Goal: Transaction & Acquisition: Purchase product/service

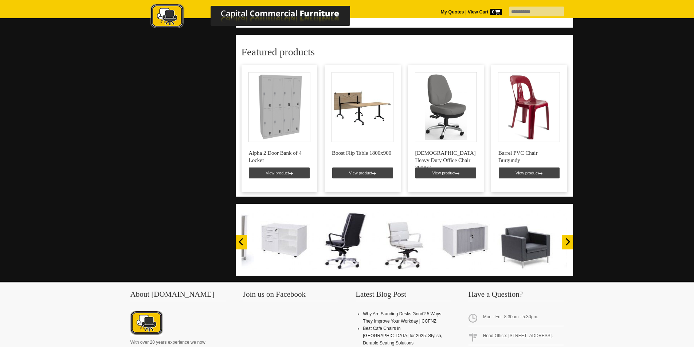
scroll to position [481, 0]
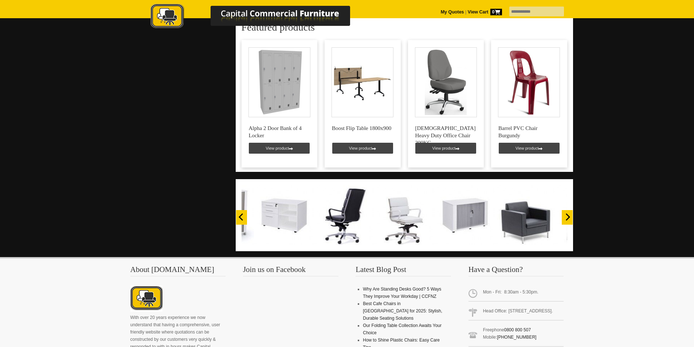
click at [569, 213] on icon "Next" at bounding box center [566, 216] width 7 height 7
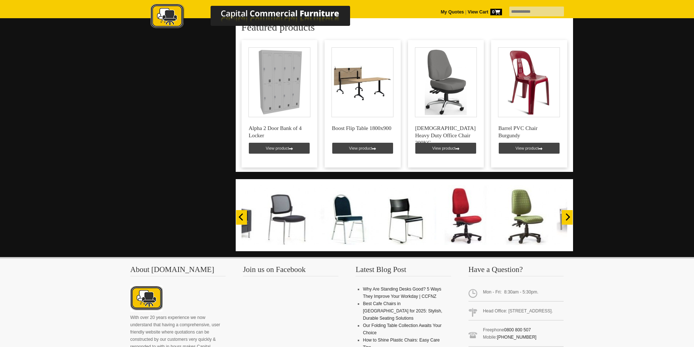
click at [569, 213] on icon "Next" at bounding box center [566, 216] width 7 height 7
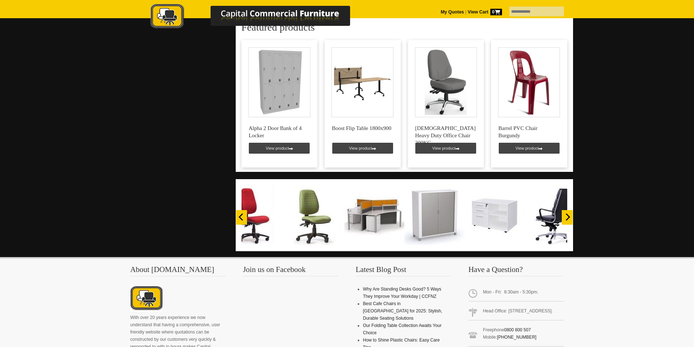
click at [569, 213] on icon "Next" at bounding box center [566, 216] width 7 height 7
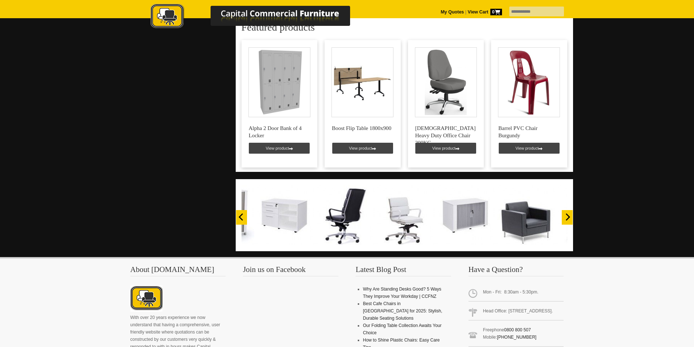
click at [569, 213] on icon "Next" at bounding box center [566, 216] width 7 height 7
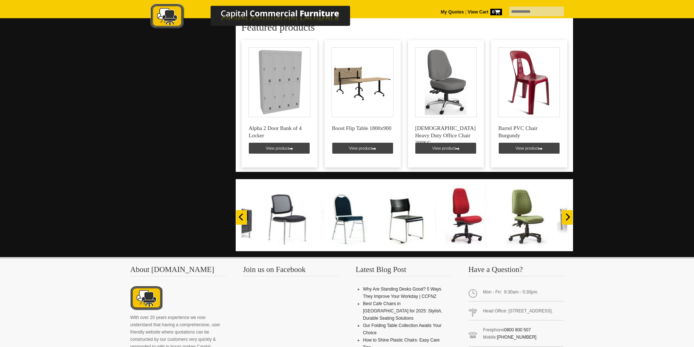
click at [569, 213] on icon "Next" at bounding box center [566, 216] width 7 height 7
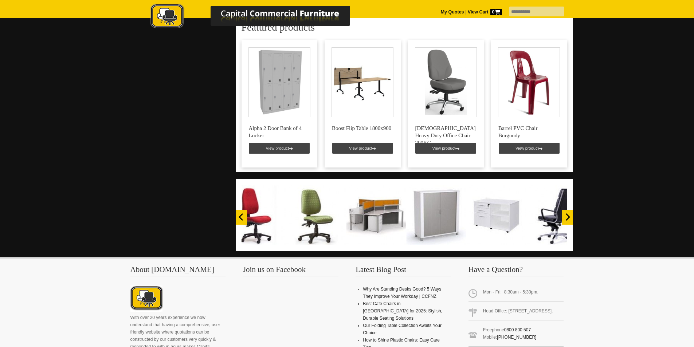
click at [569, 213] on icon "Next" at bounding box center [566, 216] width 7 height 7
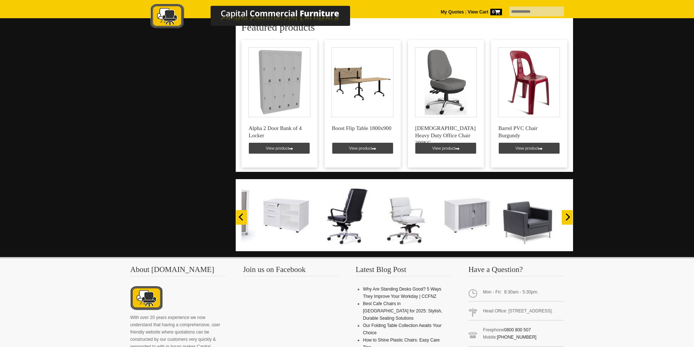
click at [569, 213] on icon "Next" at bounding box center [566, 216] width 7 height 7
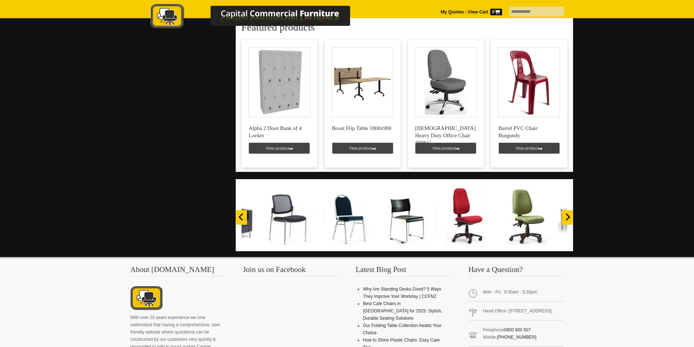
click at [569, 213] on icon "Next" at bounding box center [566, 216] width 7 height 7
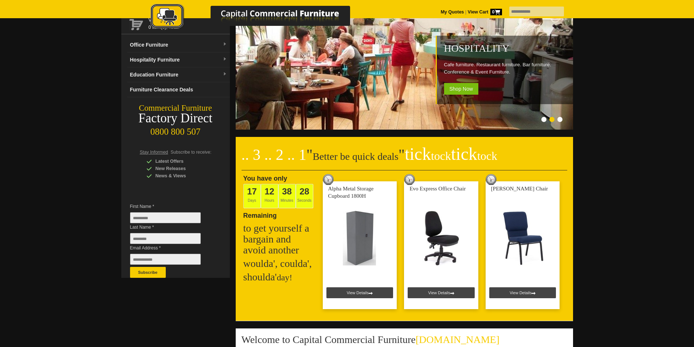
scroll to position [30, 0]
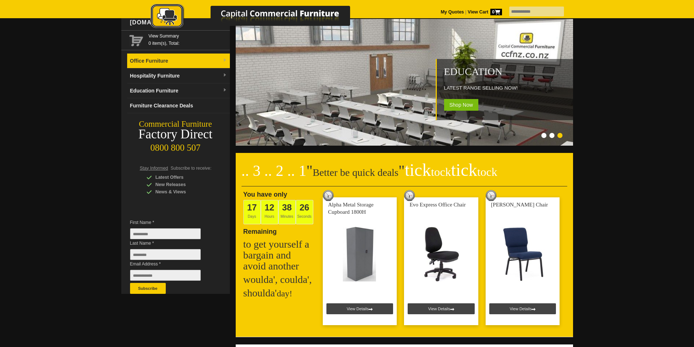
click at [144, 63] on link "Office Furniture" at bounding box center [178, 61] width 103 height 15
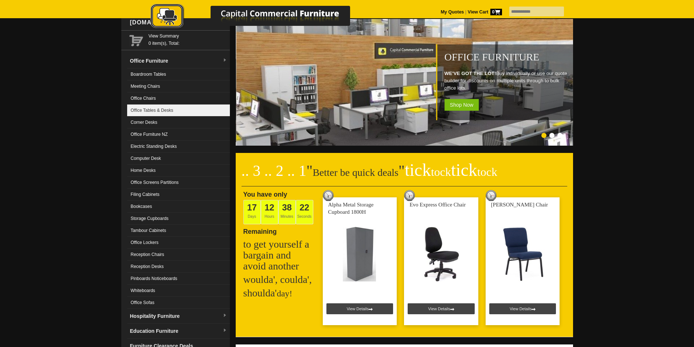
click at [152, 108] on link "Office Tables & Desks" at bounding box center [178, 110] width 103 height 12
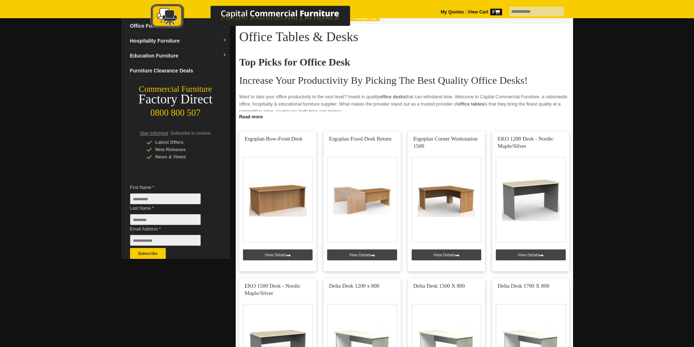
scroll to position [146, 0]
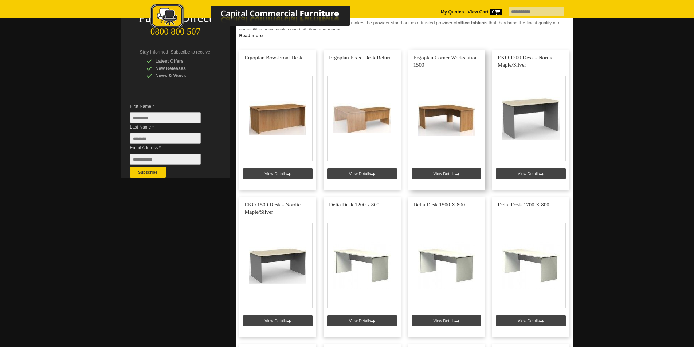
click at [462, 113] on link at bounding box center [446, 120] width 77 height 140
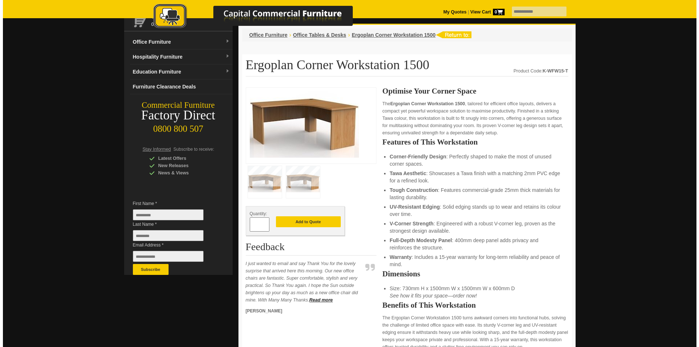
scroll to position [42, 0]
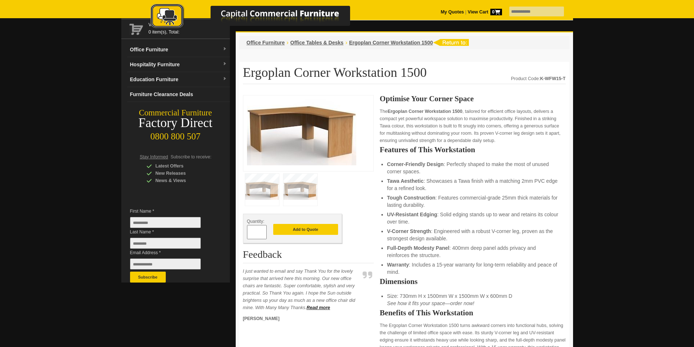
click at [294, 191] on img at bounding box center [300, 190] width 34 height 32
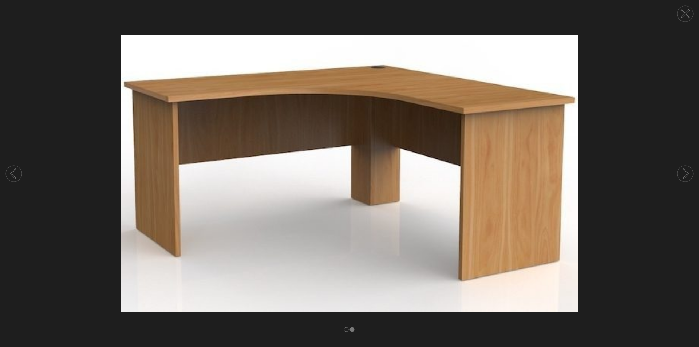
click at [686, 170] on circle at bounding box center [685, 174] width 16 height 16
click at [17, 175] on circle at bounding box center [14, 174] width 16 height 16
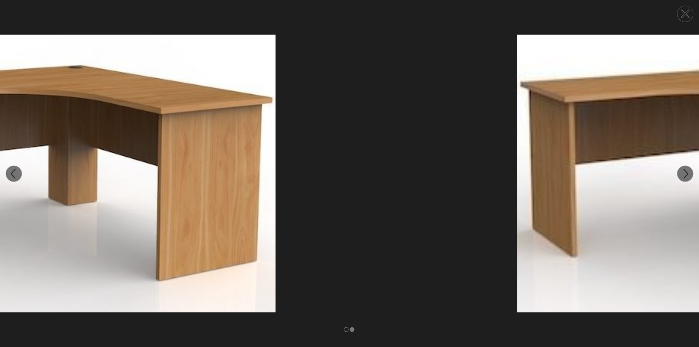
click at [17, 175] on circle at bounding box center [14, 174] width 16 height 16
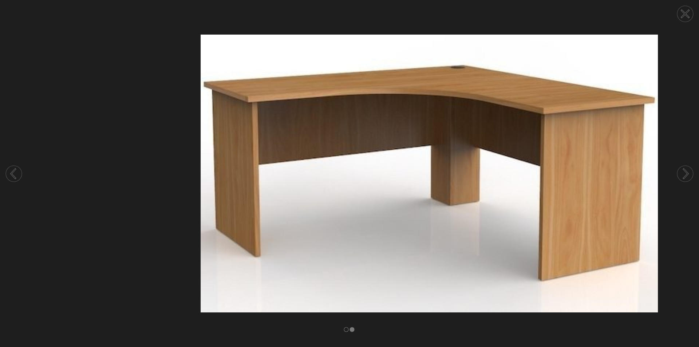
click at [17, 175] on circle at bounding box center [14, 174] width 16 height 16
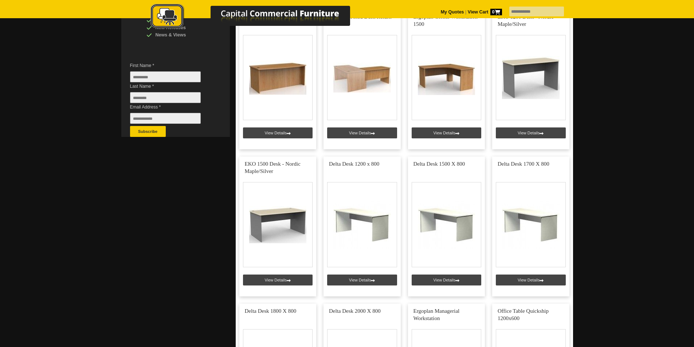
scroll to position [49, 0]
